Goal: Task Accomplishment & Management: Use online tool/utility

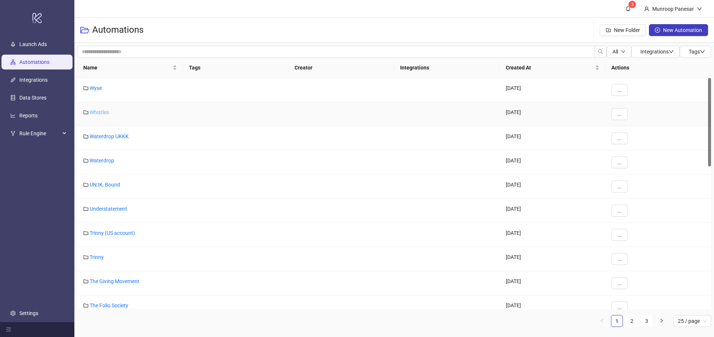
click at [106, 112] on link "Whistles" at bounding box center [99, 112] width 19 height 6
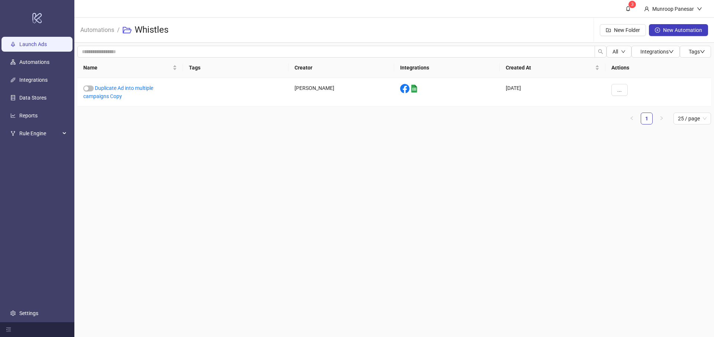
click at [35, 46] on link "Launch Ads" at bounding box center [33, 44] width 28 height 6
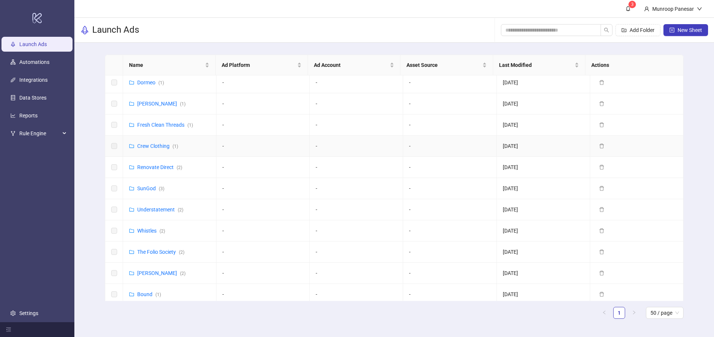
scroll to position [294, 0]
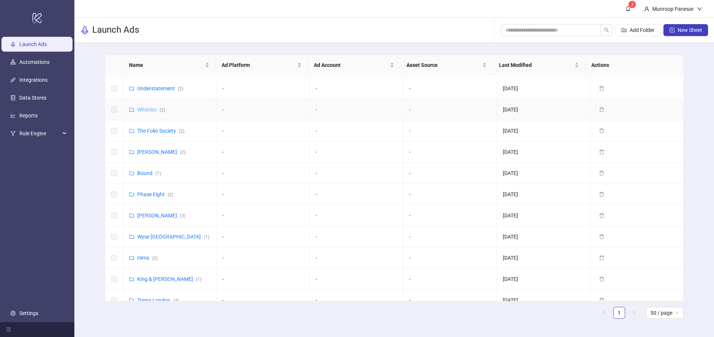
click at [150, 112] on link "Whistles ( 2 )" at bounding box center [151, 110] width 28 height 6
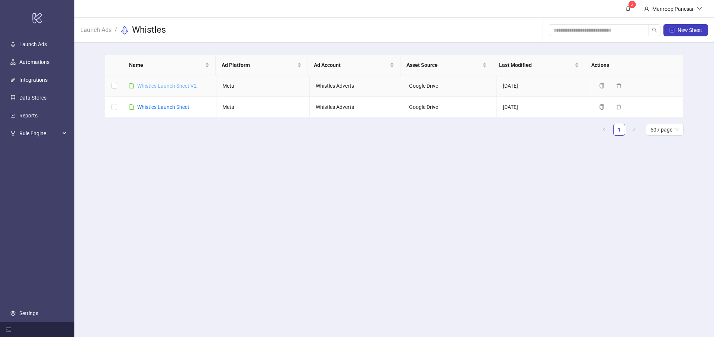
click at [174, 83] on link "Whistles Launch Sheet V2" at bounding box center [167, 86] width 60 height 6
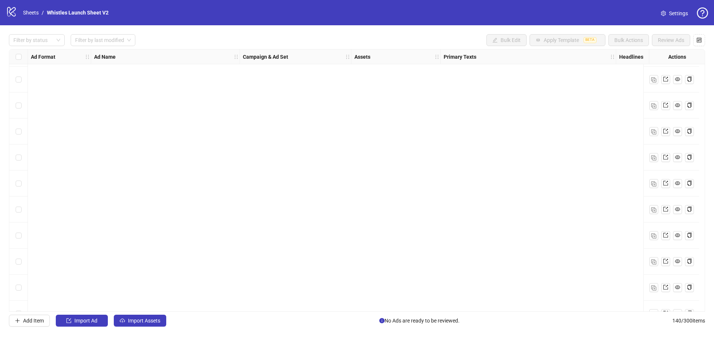
scroll to position [2160, 0]
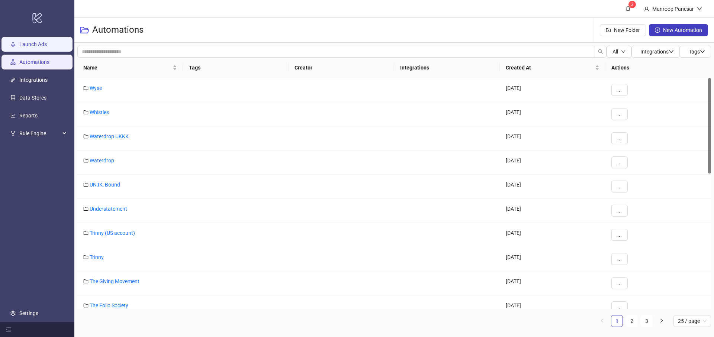
click at [47, 45] on link "Launch Ads" at bounding box center [33, 44] width 28 height 6
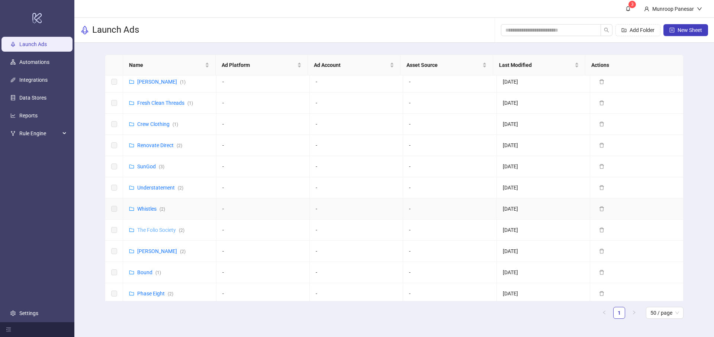
scroll to position [208, 0]
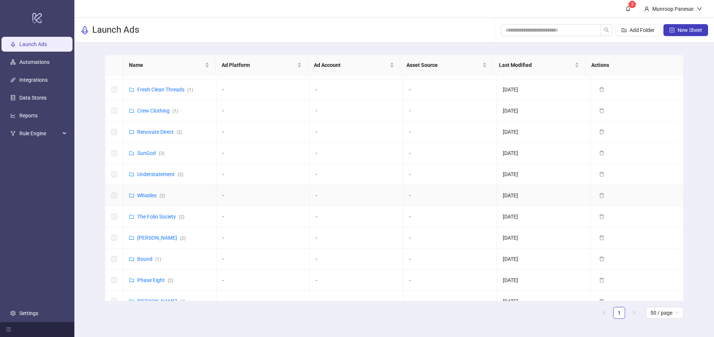
click at [154, 200] on td "Whistles ( 2 )" at bounding box center [169, 195] width 93 height 21
click at [153, 196] on link "Whistles ( 2 )" at bounding box center [151, 196] width 28 height 6
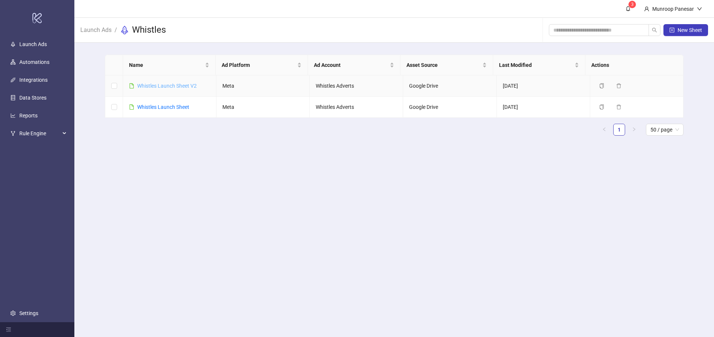
click at [180, 86] on link "Whistles Launch Sheet V2" at bounding box center [167, 86] width 60 height 6
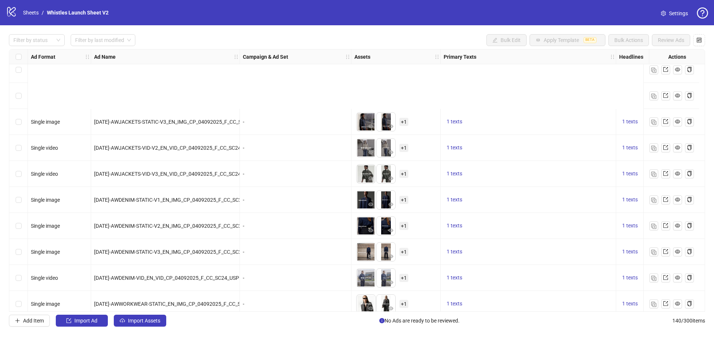
scroll to position [3400, 0]
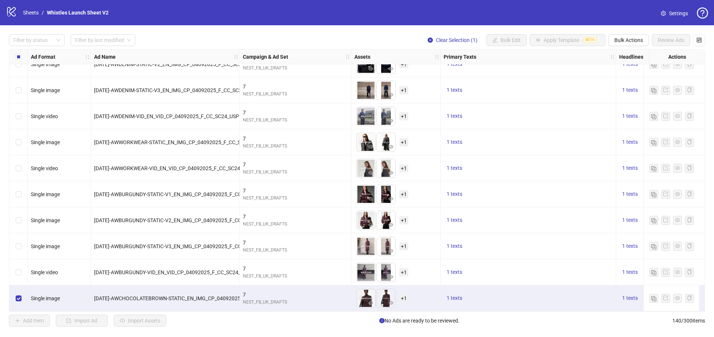
click at [22, 114] on div "Select row 133" at bounding box center [18, 116] width 19 height 26
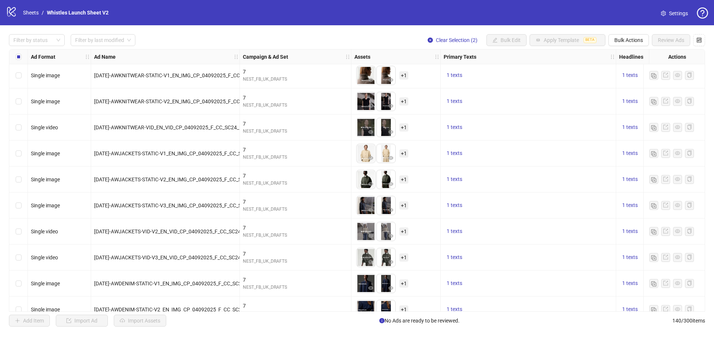
scroll to position [3149, 0]
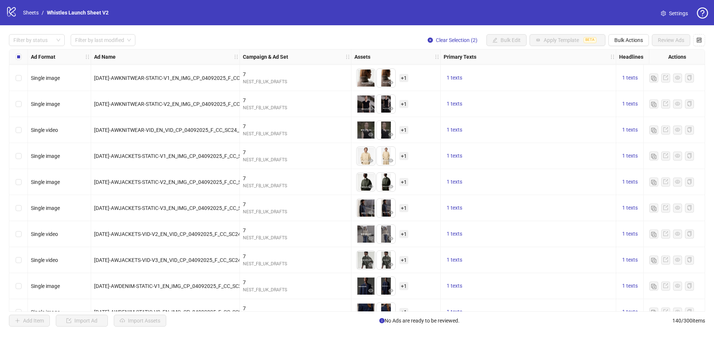
click at [22, 103] on div "Select row 123" at bounding box center [18, 104] width 19 height 26
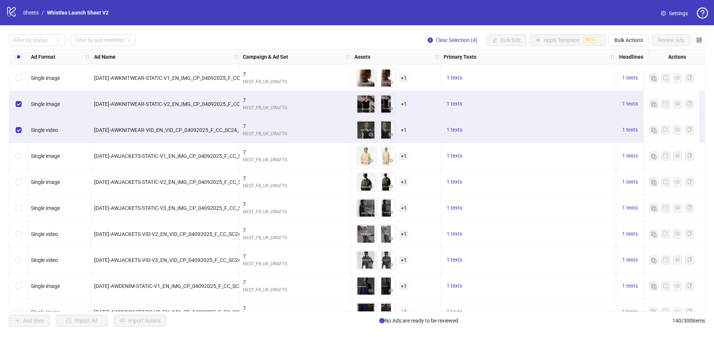
click at [21, 157] on div "Select row 125" at bounding box center [18, 156] width 19 height 26
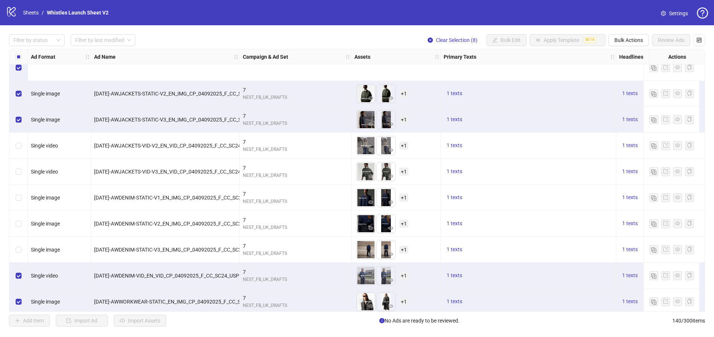
scroll to position [3348, 0]
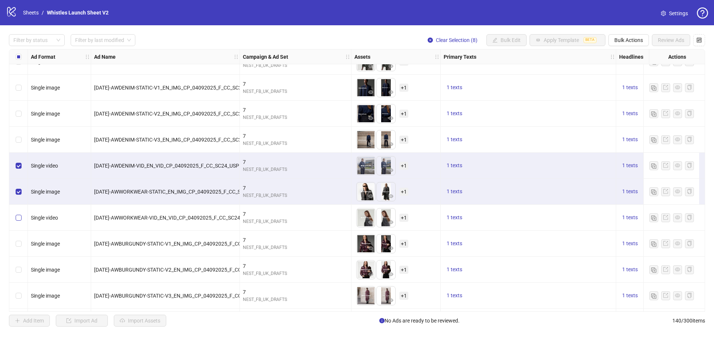
click at [20, 221] on label "Select row 135" at bounding box center [19, 218] width 6 height 8
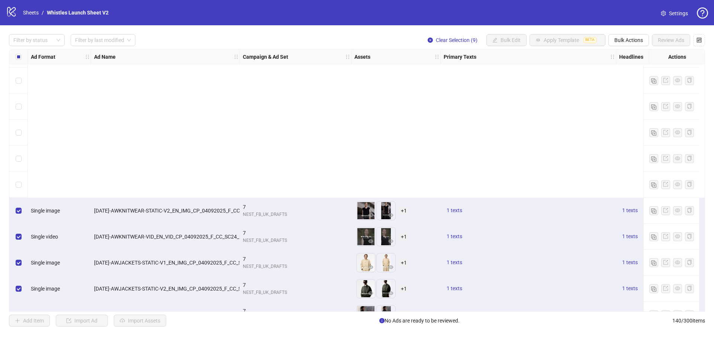
scroll to position [3265, 0]
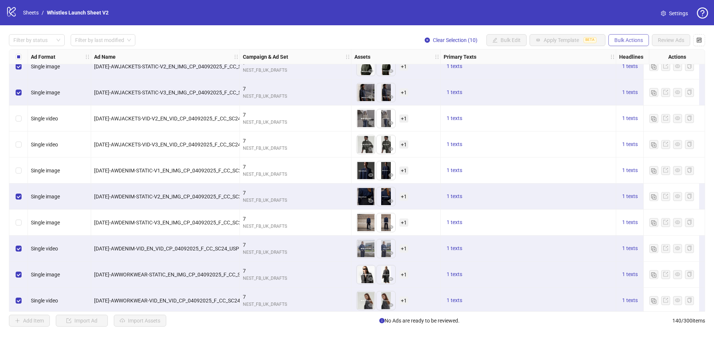
click at [621, 42] on span "Bulk Actions" at bounding box center [628, 40] width 29 height 6
click at [647, 81] on span "Duplicate with assets" at bounding box center [639, 79] width 51 height 8
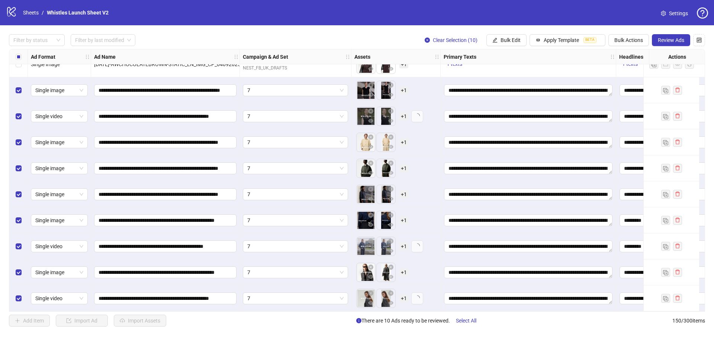
scroll to position [3661, 0]
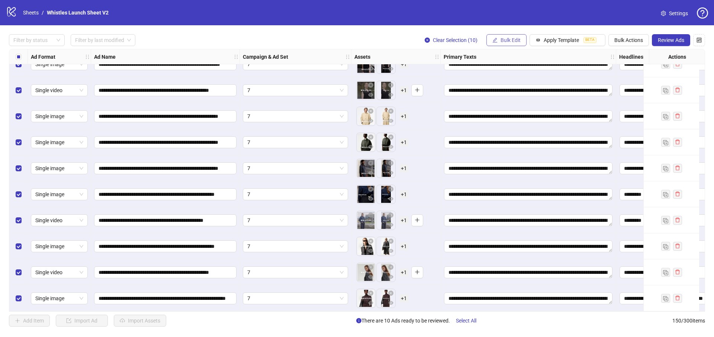
click at [494, 41] on icon "edit" at bounding box center [494, 40] width 5 height 5
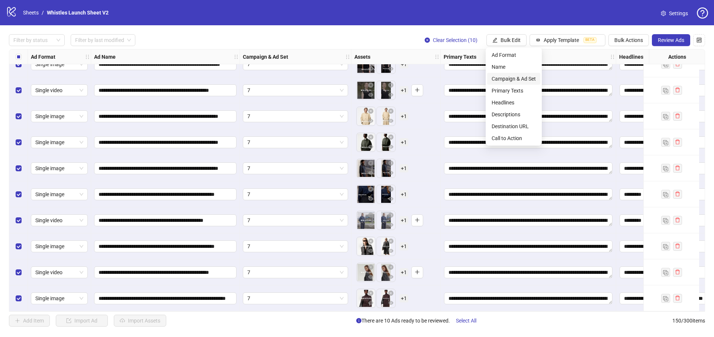
click at [512, 78] on span "Campaign & Ad Set" at bounding box center [514, 79] width 44 height 8
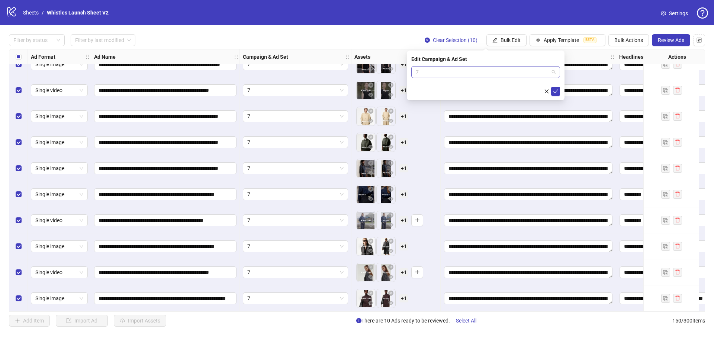
click at [449, 74] on span "7" at bounding box center [486, 72] width 140 height 11
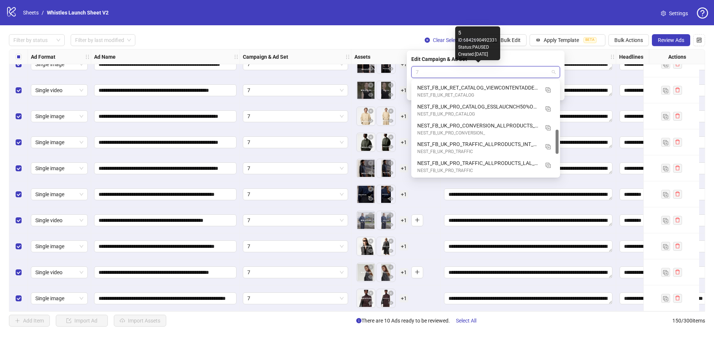
scroll to position [237, 0]
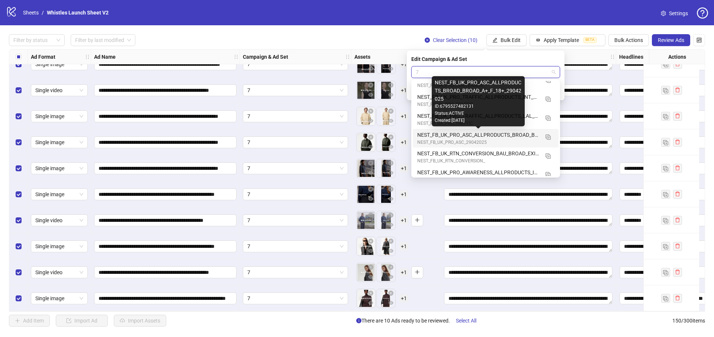
click at [521, 136] on div "NEST_FB_UK_PRO_ASC_ALLPRODUCTS_BROAD_BROAD_A+_F_18+_29042025" at bounding box center [478, 135] width 122 height 8
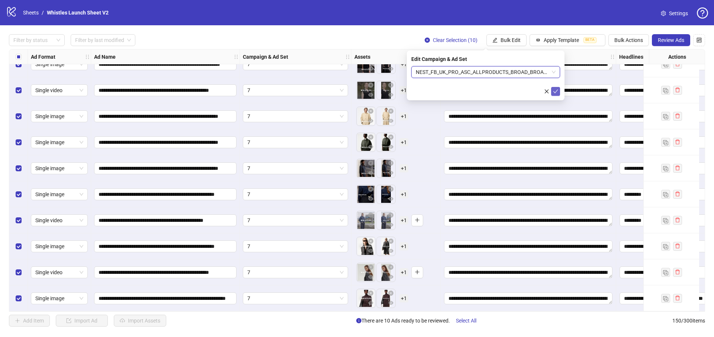
click at [556, 90] on icon "check" at bounding box center [555, 91] width 5 height 5
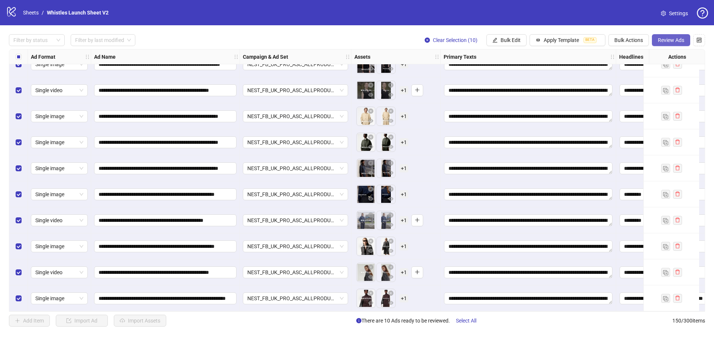
click at [665, 38] on span "Review Ads" at bounding box center [671, 40] width 26 height 6
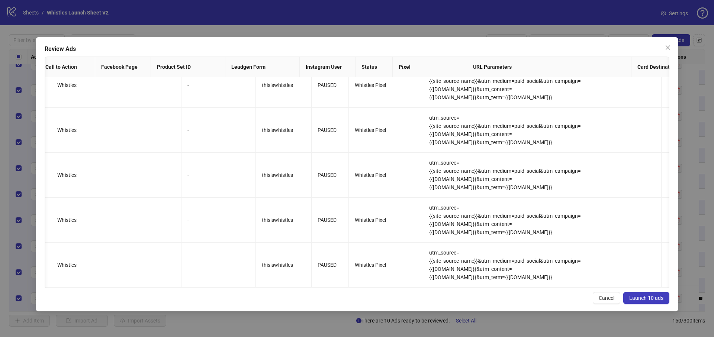
scroll to position [0, 0]
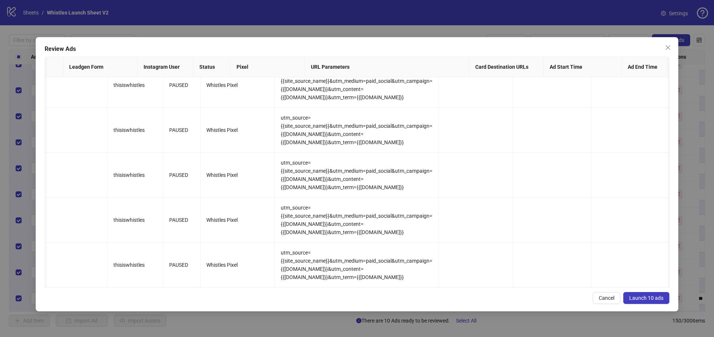
click at [648, 296] on span "Launch 10 ads" at bounding box center [646, 298] width 34 height 6
